Goal: Task Accomplishment & Management: Manage account settings

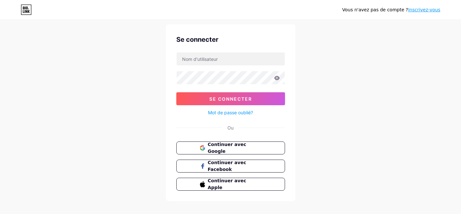
scroll to position [24, 0]
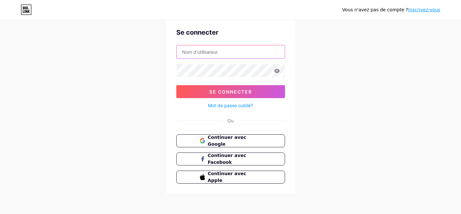
click at [228, 54] on input "text" at bounding box center [231, 51] width 108 height 13
type input "[EMAIL_ADDRESS][DOMAIN_NAME]"
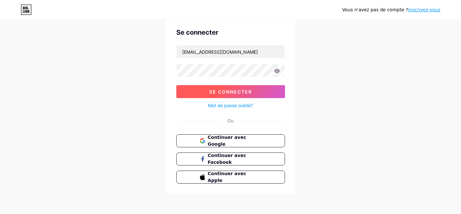
click at [221, 88] on button "Se connecter" at bounding box center [230, 91] width 109 height 13
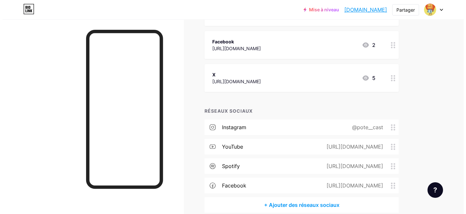
scroll to position [321, 0]
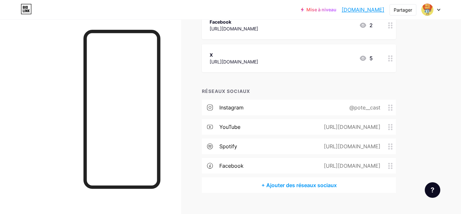
click at [310, 185] on font "+ Ajouter des réseaux sociaux" at bounding box center [298, 185] width 75 height 6
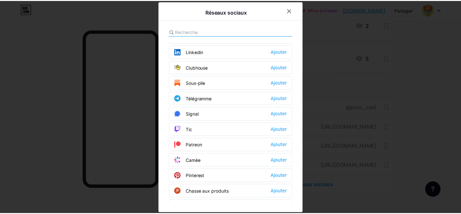
scroll to position [276, 0]
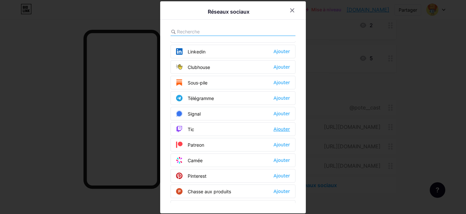
click at [279, 128] on font "Ajouter" at bounding box center [281, 128] width 16 height 5
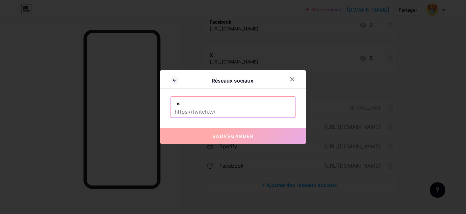
click at [229, 107] on input "text" at bounding box center [233, 111] width 116 height 11
paste input "[URL][DOMAIN_NAME]"
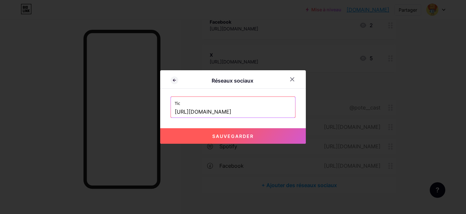
type input "[URL][DOMAIN_NAME]"
click at [219, 133] on font "Sauvegarder" at bounding box center [232, 135] width 41 height 5
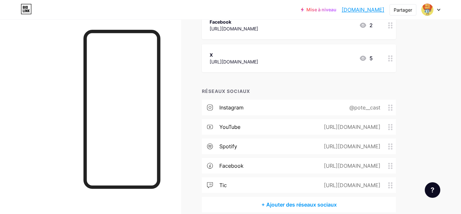
drag, startPoint x: 385, startPoint y: 184, endPoint x: 385, endPoint y: 145, distance: 38.8
click at [385, 145] on div "Instagram @pote__cast YouTube [URL][DOMAIN_NAME] Spotify [URL][DOMAIN_NAME] Fac…" at bounding box center [299, 148] width 194 height 97
